Goal: Information Seeking & Learning: Learn about a topic

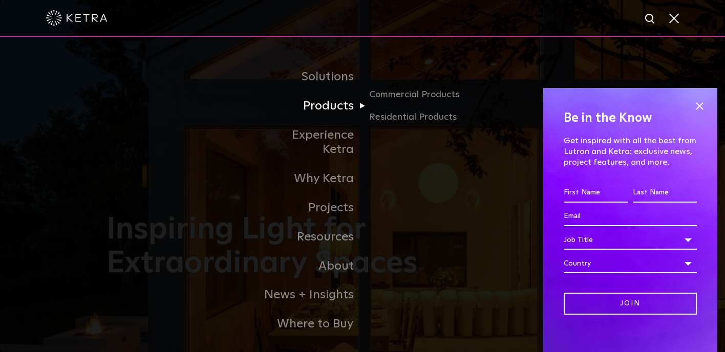
click at [325, 111] on link "Products" at bounding box center [310, 106] width 105 height 29
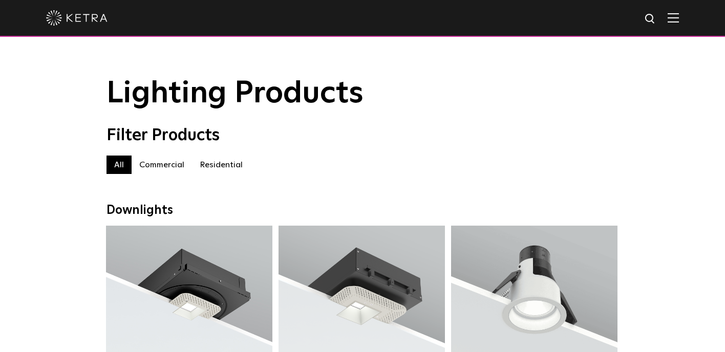
click at [223, 162] on label "Residential" at bounding box center [221, 165] width 58 height 18
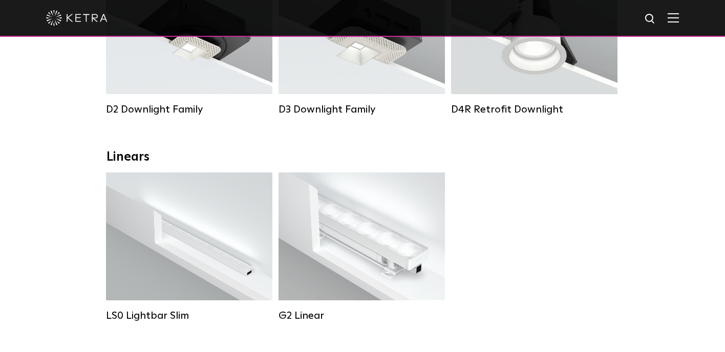
scroll to position [261, 0]
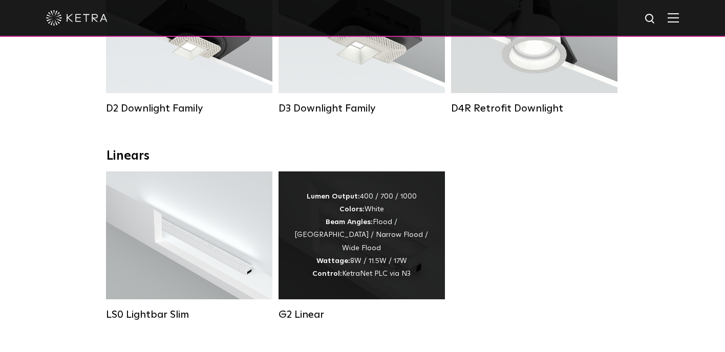
click at [365, 242] on div "Lumen Output: 400 / 700 / 1000 Colors: White Beam Angles: Flood / Graze / Narro…" at bounding box center [362, 235] width 136 height 90
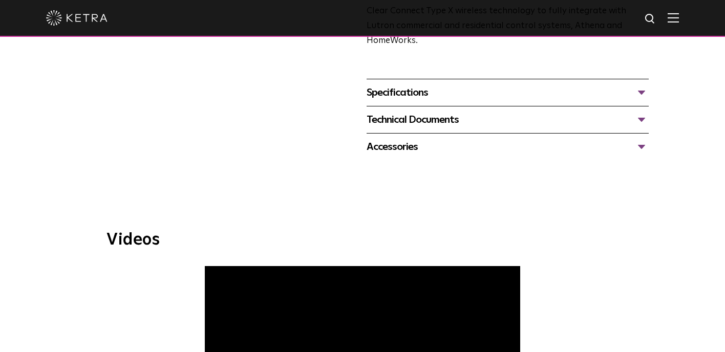
scroll to position [322, 0]
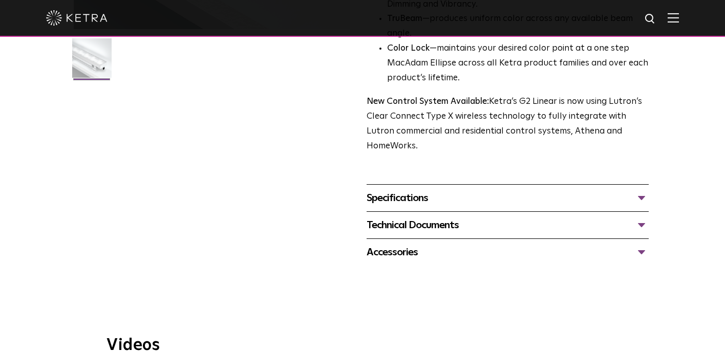
click at [641, 190] on div "Specifications" at bounding box center [508, 198] width 282 height 16
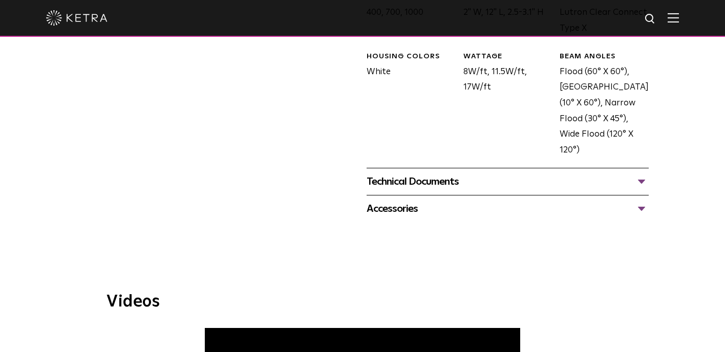
scroll to position [552, 0]
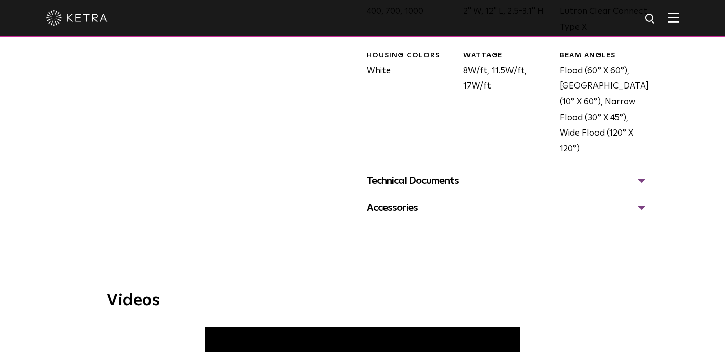
click at [639, 173] on div "Technical Documents" at bounding box center [508, 181] width 282 height 16
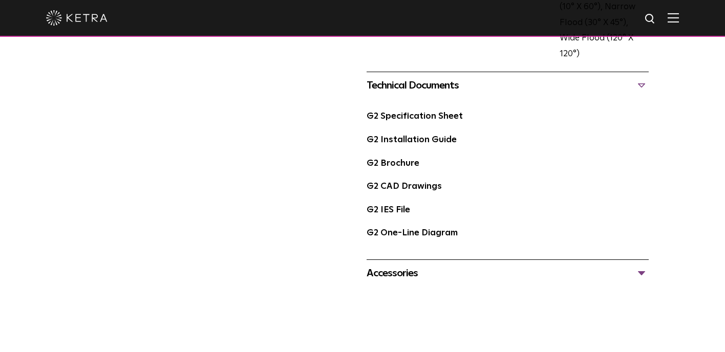
scroll to position [638, 0]
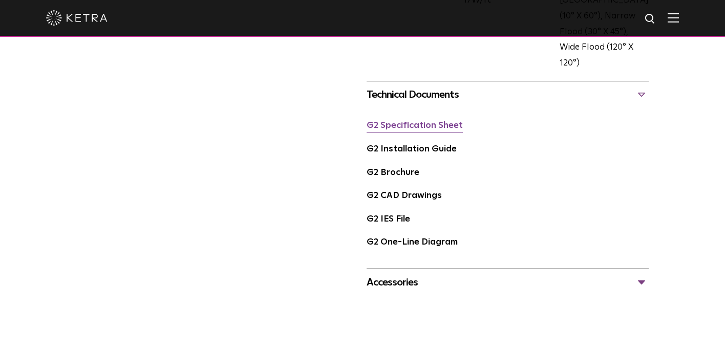
click at [401, 121] on link "G2 Specification Sheet" at bounding box center [415, 125] width 96 height 9
